Goal: Task Accomplishment & Management: Manage account settings

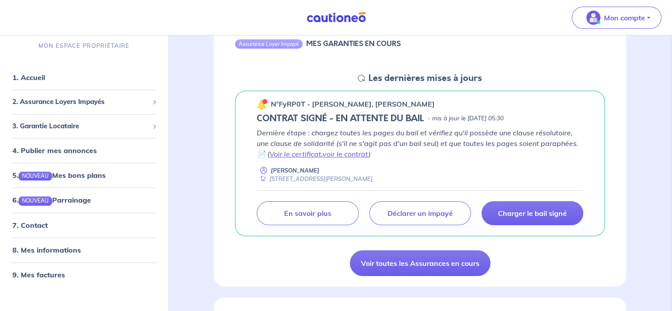
scroll to position [88, 0]
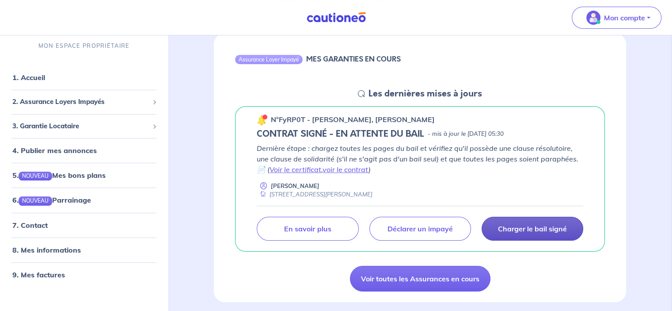
click at [532, 226] on p "Charger le bail signé" at bounding box center [532, 228] width 69 height 9
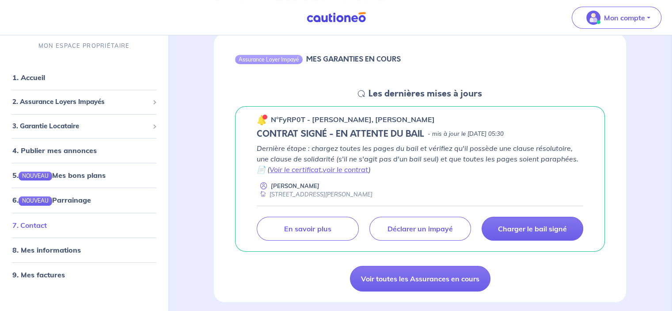
click at [32, 226] on link "7. Contact" at bounding box center [29, 225] width 34 height 9
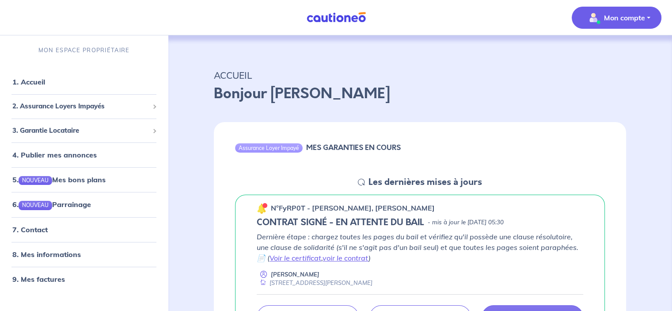
click at [624, 12] on p "Mon compte" at bounding box center [624, 17] width 41 height 11
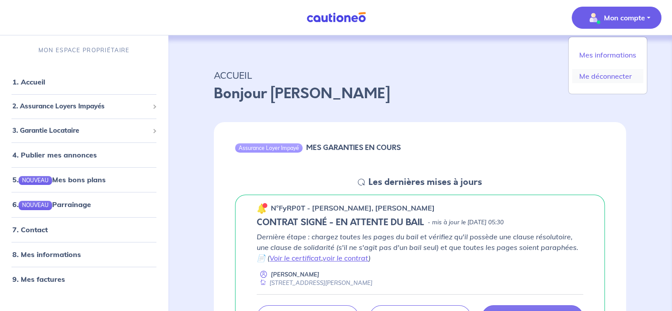
click at [613, 76] on link "Me déconnecter" at bounding box center [607, 76] width 71 height 14
